Goal: Task Accomplishment & Management: Complete application form

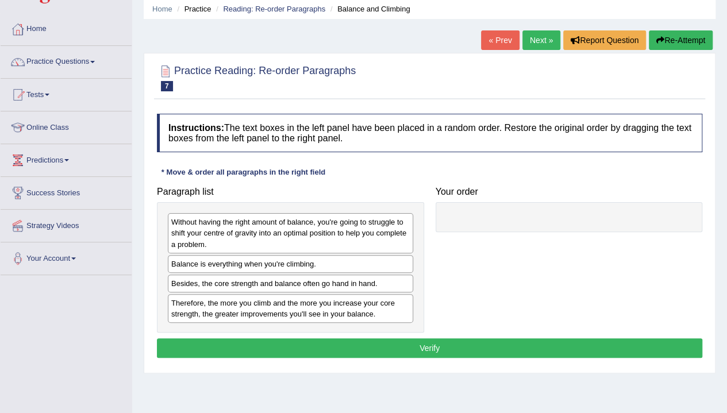
scroll to position [44, 0]
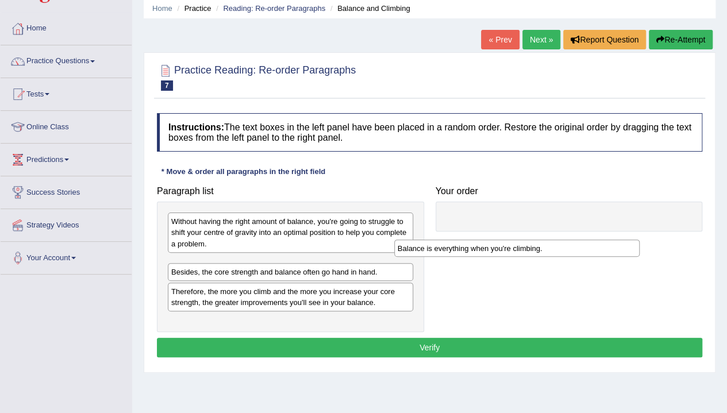
drag, startPoint x: 294, startPoint y: 266, endPoint x: 545, endPoint y: 237, distance: 252.2
click at [545, 240] on div "Balance is everything when you're climbing." at bounding box center [516, 248] width 245 height 17
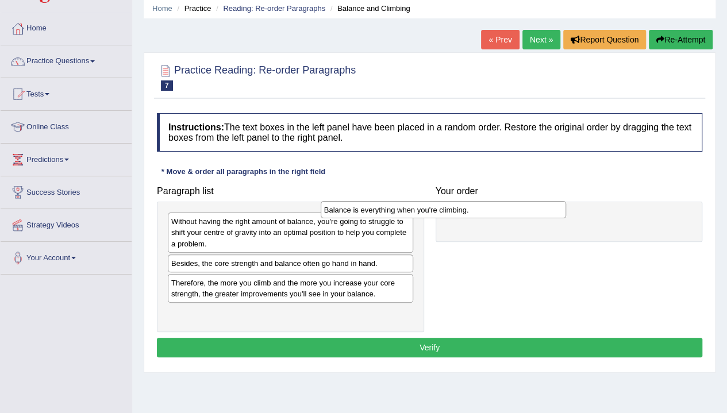
drag, startPoint x: 371, startPoint y: 261, endPoint x: 524, endPoint y: 210, distance: 161.4
click at [524, 210] on div "Balance is everything when you're climbing." at bounding box center [443, 209] width 245 height 17
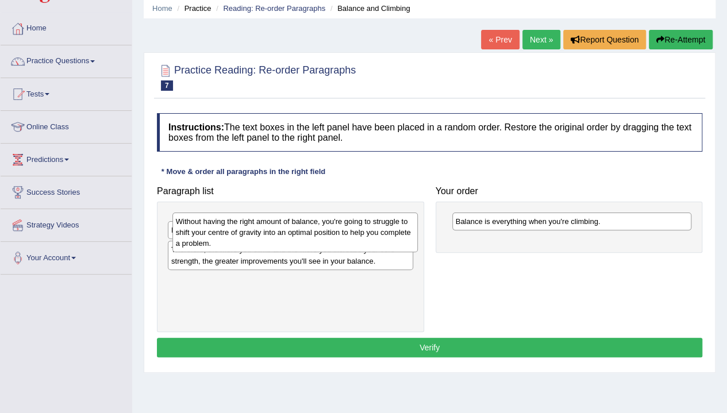
click at [297, 241] on div "Without having the right amount of balance, you're going to struggle to shift y…" at bounding box center [294, 233] width 245 height 40
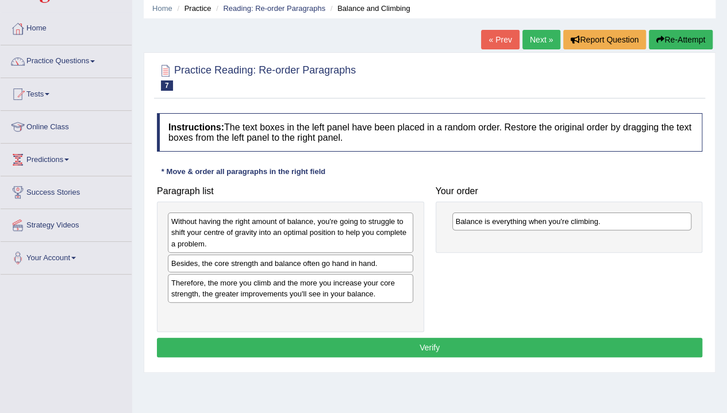
click at [297, 290] on div "Therefore, the more you climb and the more you increase your core strength, the…" at bounding box center [290, 288] width 245 height 29
click at [674, 35] on button "Re-Attempt" at bounding box center [681, 40] width 64 height 20
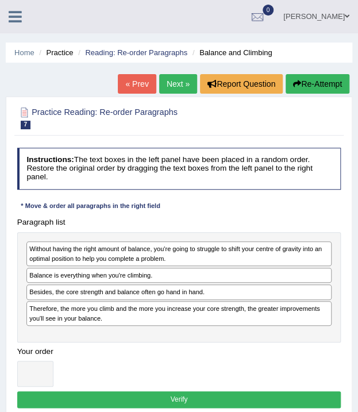
click at [21, 25] on div "Sanjai Toggle navigation Username: iamsanjaiz Access Type: Online Subscription:…" at bounding box center [179, 16] width 358 height 33
click at [10, 12] on icon at bounding box center [15, 16] width 13 height 15
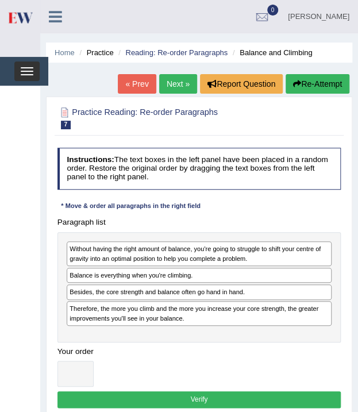
click at [28, 68] on button "Toggle navigation" at bounding box center [26, 71] width 25 height 20
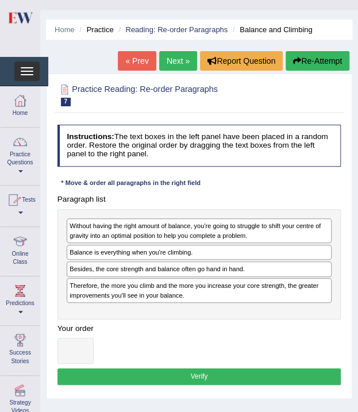
scroll to position [24, 0]
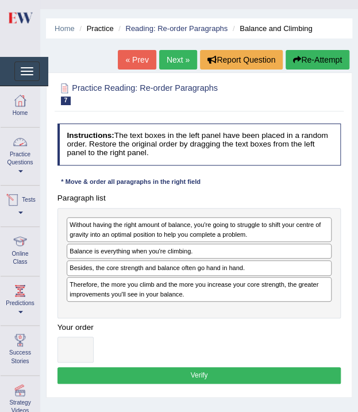
click at [31, 159] on link "Practice Questions" at bounding box center [20, 155] width 39 height 54
click at [21, 161] on link "Practice Questions" at bounding box center [19, 155] width 36 height 54
click at [21, 161] on link "Practice Questions" at bounding box center [20, 155] width 39 height 54
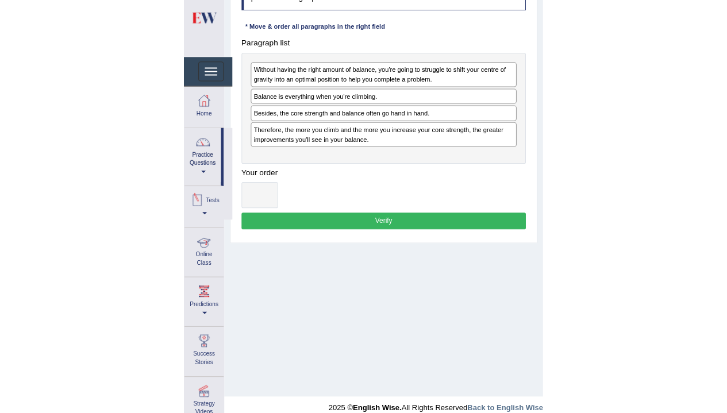
scroll to position [182, 0]
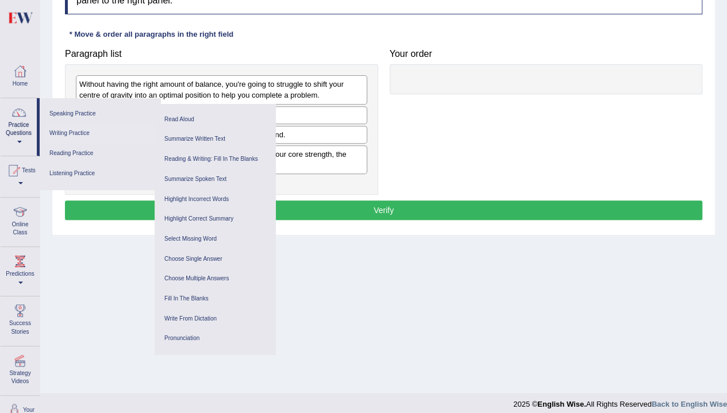
click at [79, 135] on link "Writing Practice" at bounding box center [99, 134] width 109 height 20
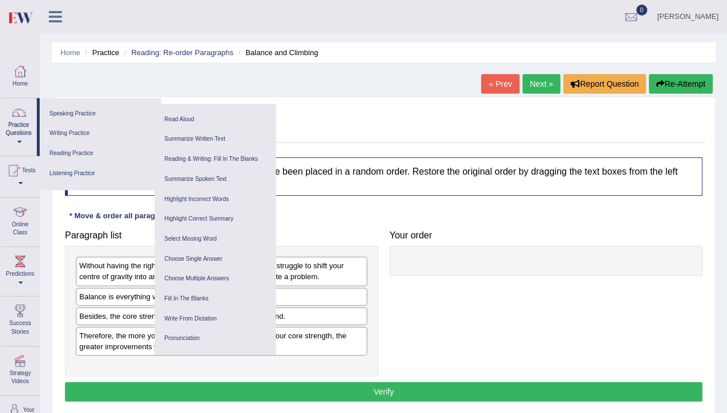
click at [91, 129] on link "Writing Practice" at bounding box center [99, 134] width 109 height 20
click at [64, 130] on link "Writing Practice" at bounding box center [99, 134] width 109 height 20
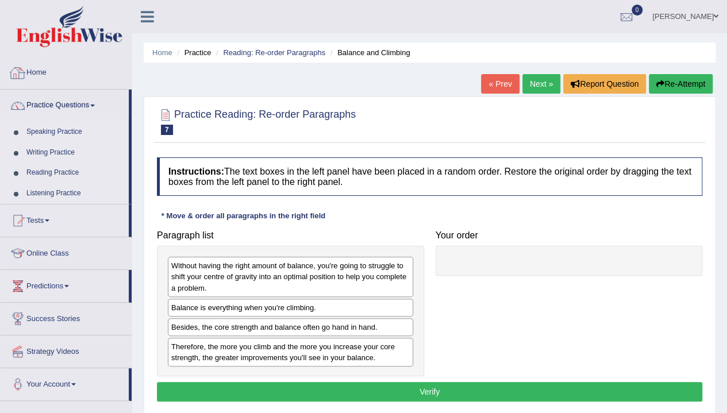
click at [61, 70] on link "Home" at bounding box center [66, 71] width 131 height 29
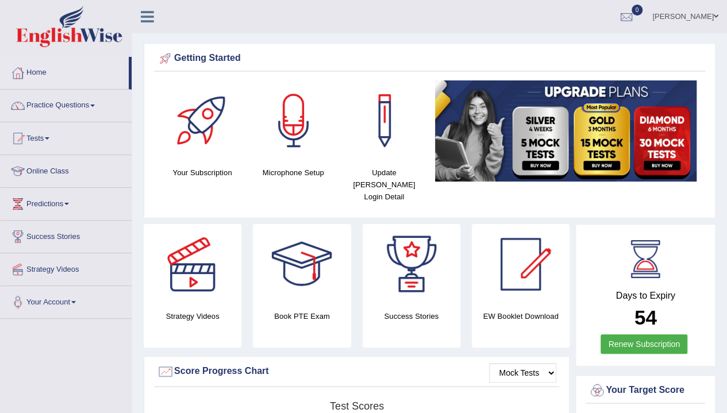
click at [61, 94] on link "Practice Questions" at bounding box center [66, 104] width 131 height 29
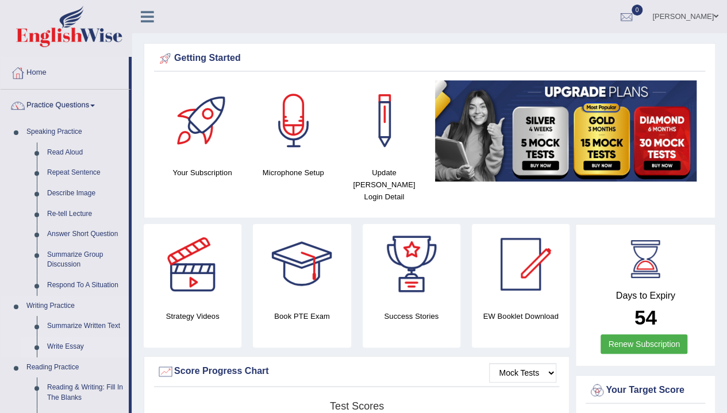
click at [49, 348] on link "Write Essay" at bounding box center [85, 347] width 87 height 21
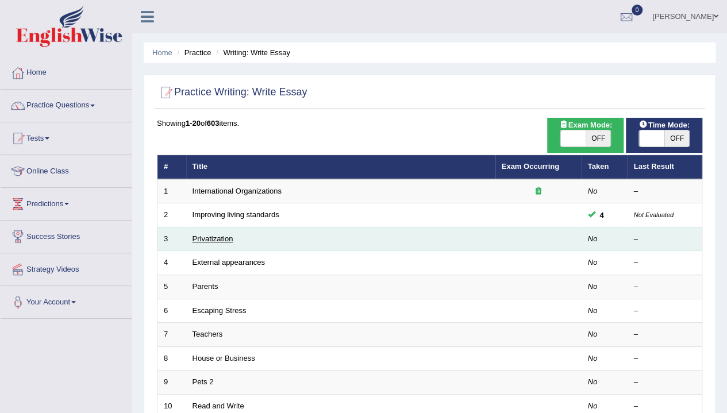
click at [203, 236] on link "Privatization" at bounding box center [213, 238] width 41 height 9
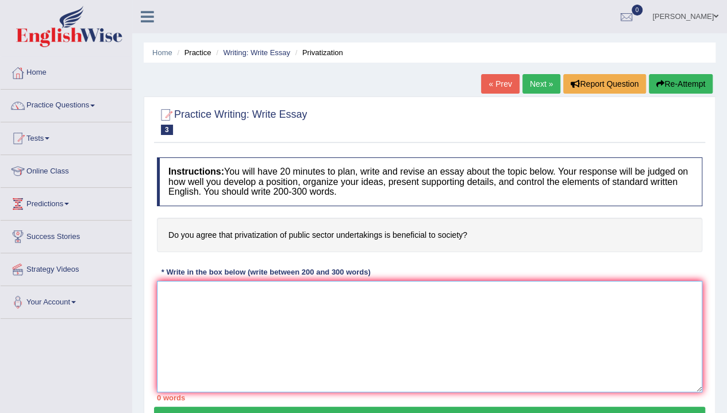
click at [227, 315] on textarea at bounding box center [429, 336] width 545 height 111
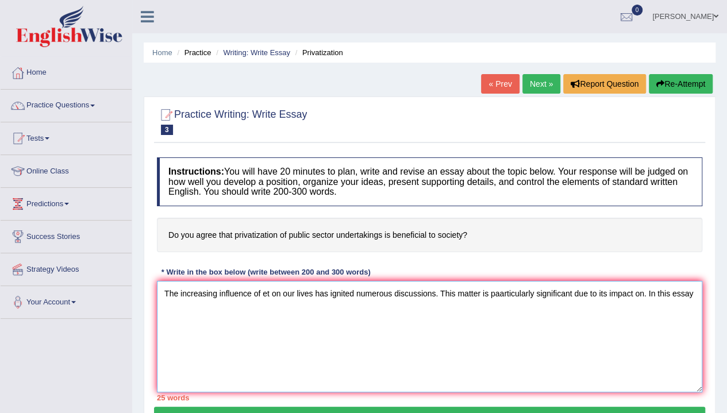
click at [424, 331] on textarea "The increasing influence of et on our lives has ignited numerous discussions. T…" at bounding box center [429, 336] width 545 height 111
type textarea "The increasing influence of et on our lives has ignited numerous discussions. T…"
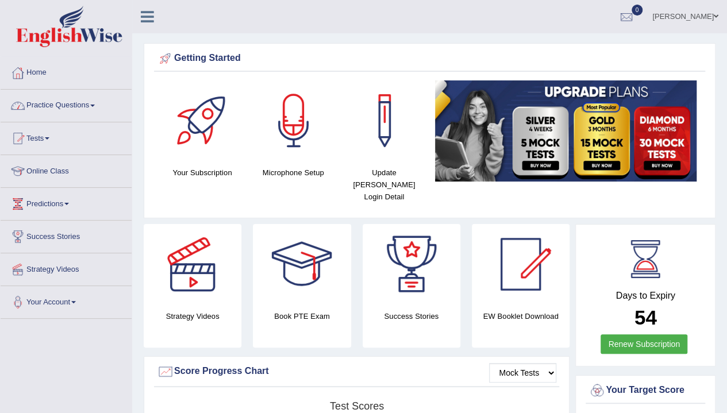
click at [48, 138] on link "Tests" at bounding box center [66, 136] width 131 height 29
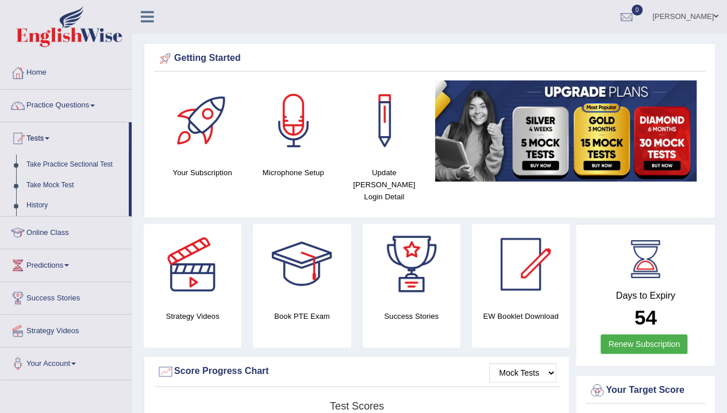
click at [48, 138] on link "Tests" at bounding box center [65, 136] width 128 height 29
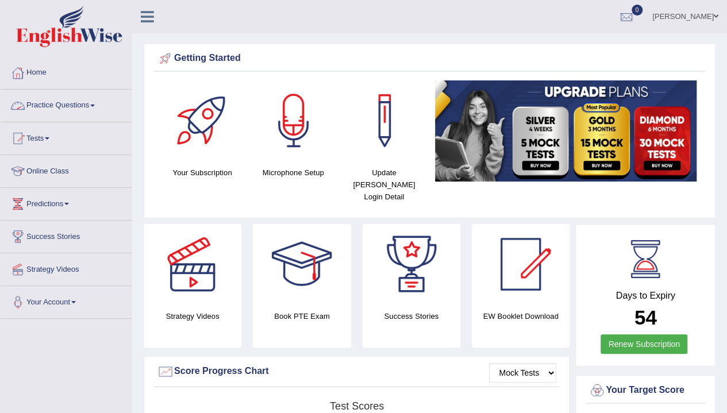
click at [95, 110] on link "Practice Questions" at bounding box center [66, 104] width 131 height 29
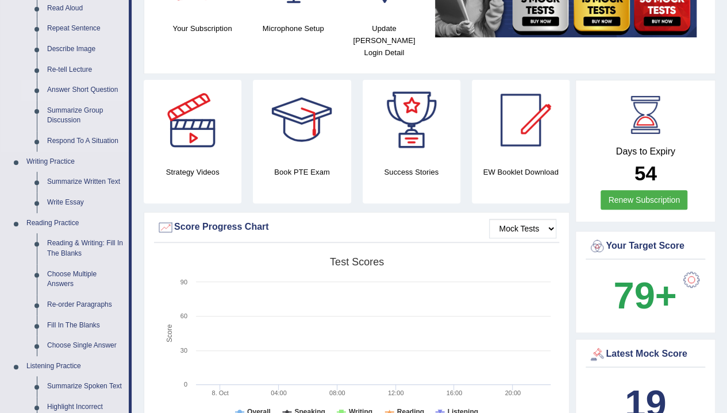
scroll to position [126, 0]
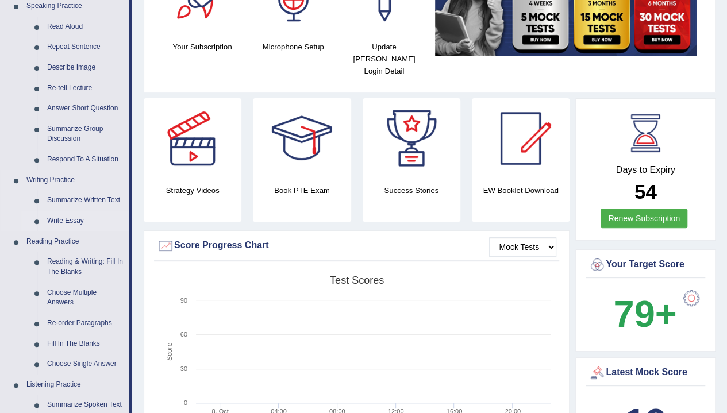
click at [64, 218] on link "Write Essay" at bounding box center [85, 221] width 87 height 21
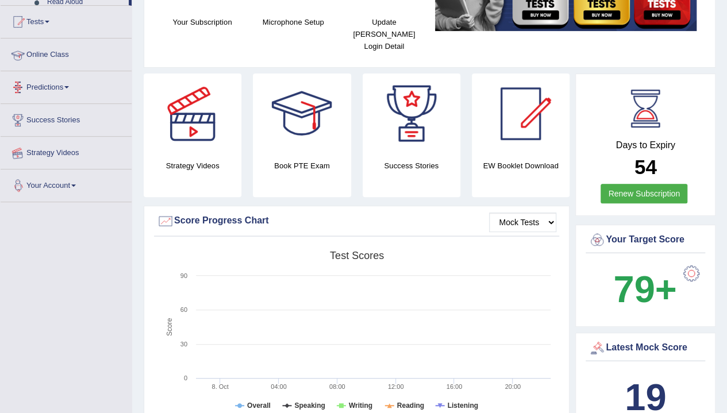
scroll to position [186, 0]
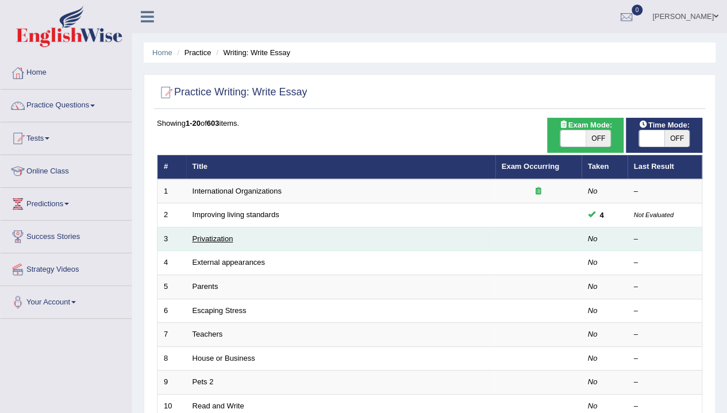
click at [223, 234] on link "Privatization" at bounding box center [213, 238] width 41 height 9
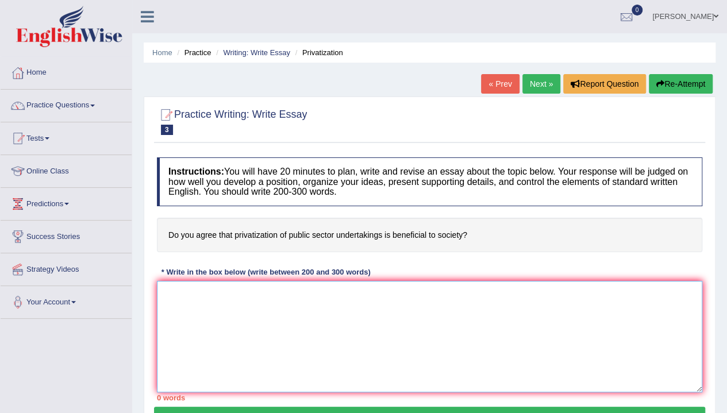
click at [247, 299] on textarea at bounding box center [429, 336] width 545 height 111
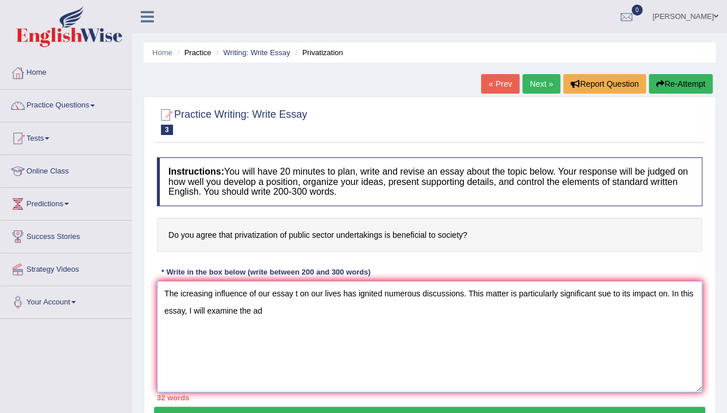
drag, startPoint x: 324, startPoint y: 306, endPoint x: 104, endPoint y: 199, distance: 244.4
click at [104, 199] on div "Toggle navigation Home Practice Questions Speaking Practice Read Aloud Repeat S…" at bounding box center [363, 299] width 727 height 598
click at [365, 338] on textarea "The icreasing influence of our essay t on our lives has ignited numerous discus…" at bounding box center [429, 336] width 545 height 111
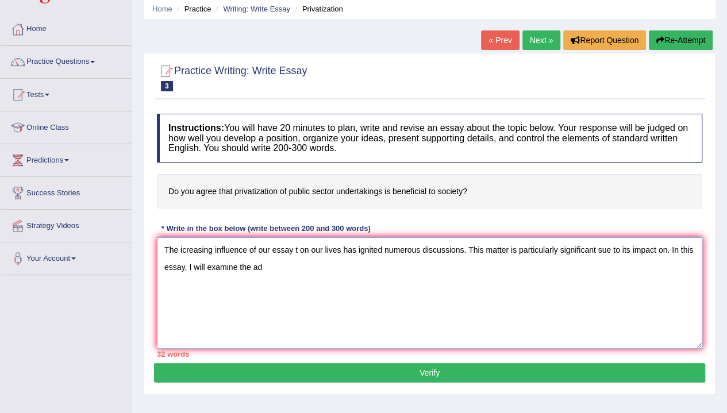
scroll to position [43, 0]
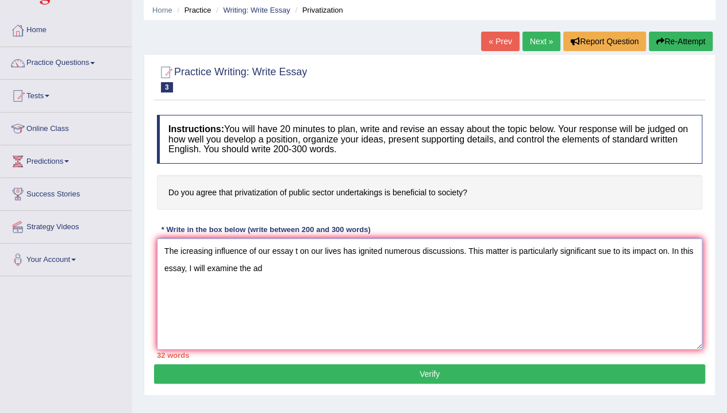
type textarea "The icreasing influence of our essay t on our lives has ignited numerous discus…"
click at [532, 47] on link "Next »" at bounding box center [541, 42] width 38 height 20
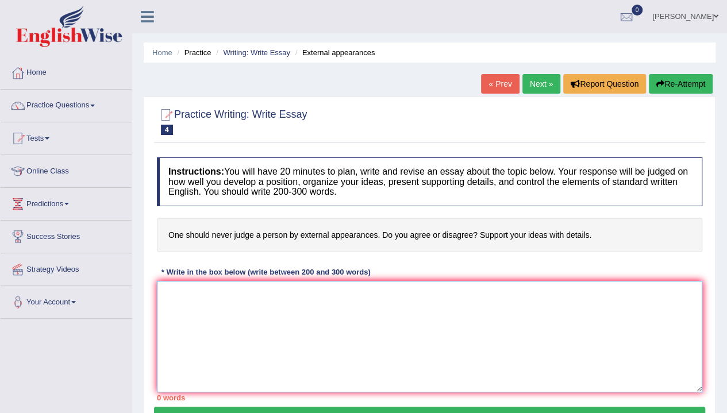
click at [430, 312] on textarea at bounding box center [429, 336] width 545 height 111
paste textarea "The icreasing influence of our essay t on our lives has ignited numerous discus…"
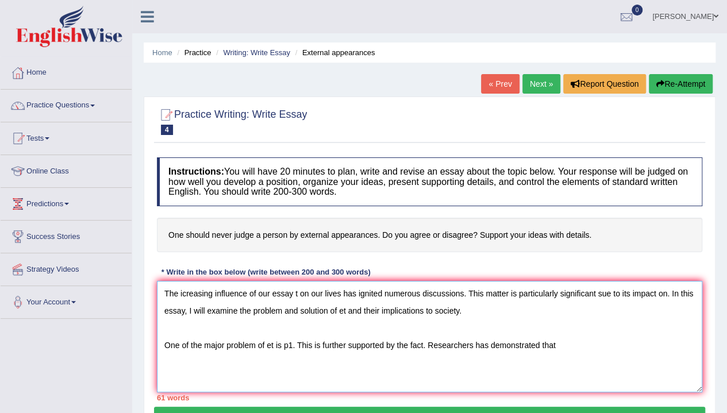
click at [483, 374] on textarea "The icreasing influence of our essay t on our lives has ignited numerous discus…" at bounding box center [429, 336] width 545 height 111
click at [563, 347] on textarea "The icreasing influence of our essay t on our lives has ignited numerous discus…" at bounding box center [429, 336] width 545 height 111
click at [615, 334] on textarea "The icreasing influence of our essay t on our lives has ignited numerous discus…" at bounding box center [429, 336] width 545 height 111
click at [570, 342] on textarea "The icreasing influence of our essay t on our lives has ignited numerous discus…" at bounding box center [429, 336] width 545 height 111
click at [640, 340] on textarea "The icreasing influence of our essay t on our lives has ignited numerous discus…" at bounding box center [429, 336] width 545 height 111
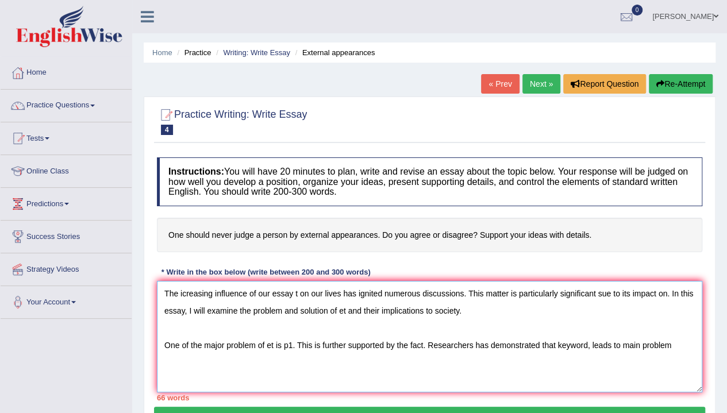
type textarea "The icreasing influence of our essay t on our lives has ignited numerous discus…"
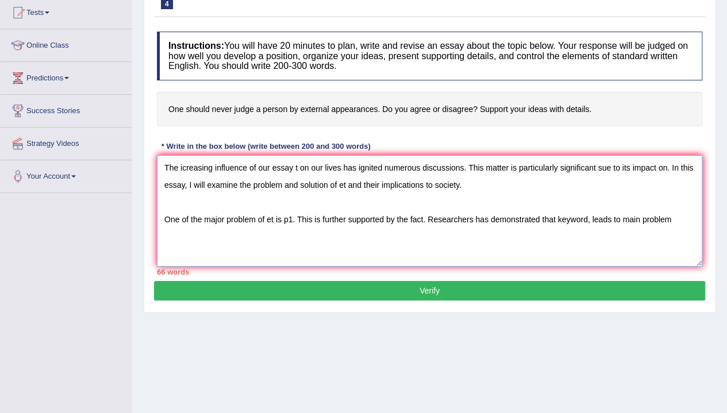
scroll to position [125, 0]
